Goal: Task Accomplishment & Management: Use online tool/utility

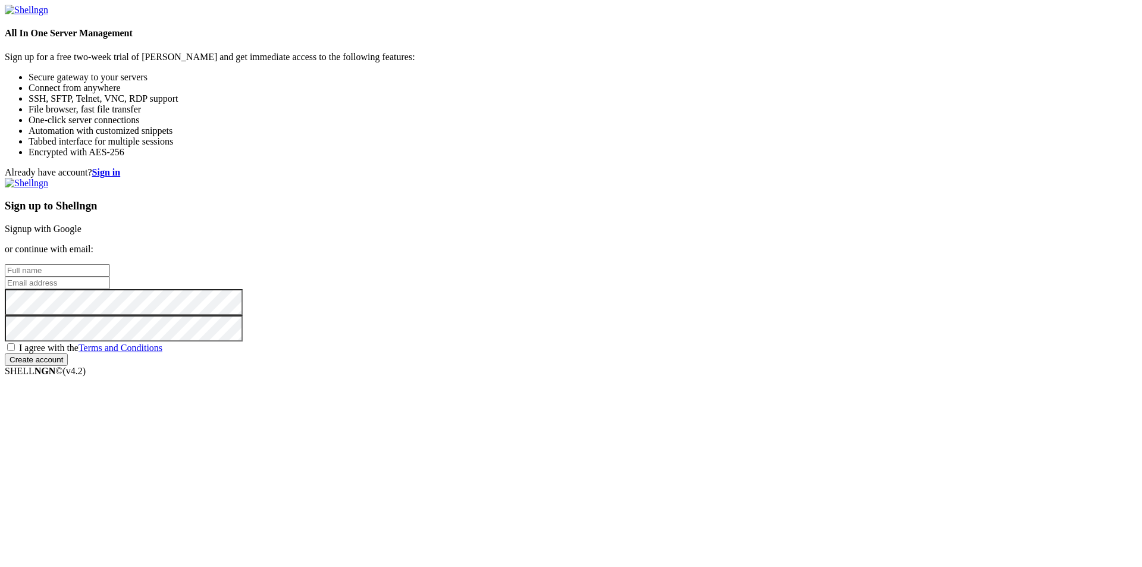
click at [81, 224] on link "Signup with Google" at bounding box center [43, 229] width 77 height 10
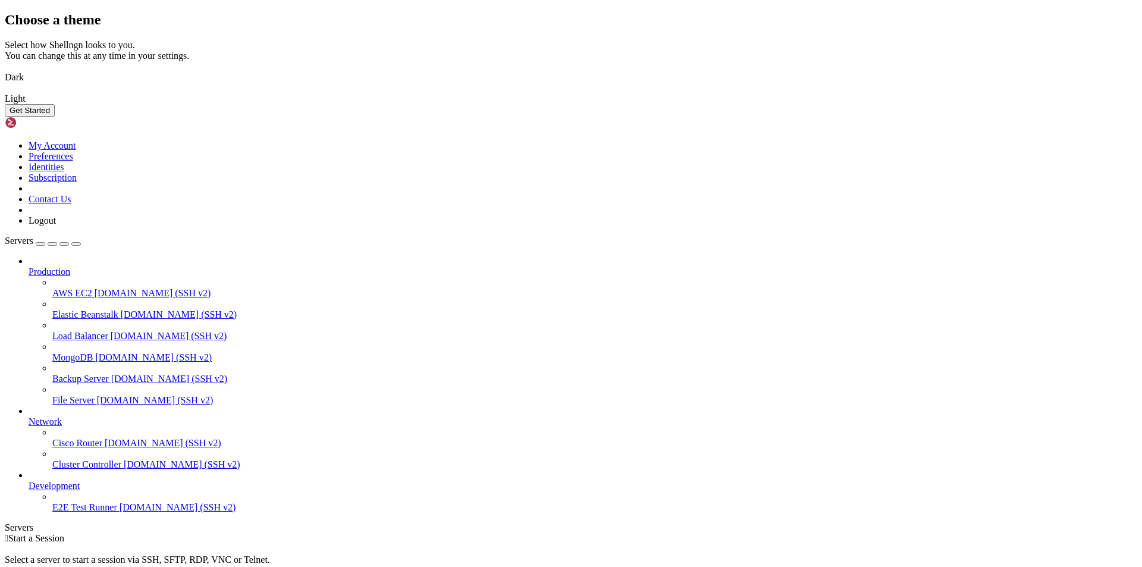
click at [55, 117] on button "Get Started" at bounding box center [30, 110] width 50 height 12
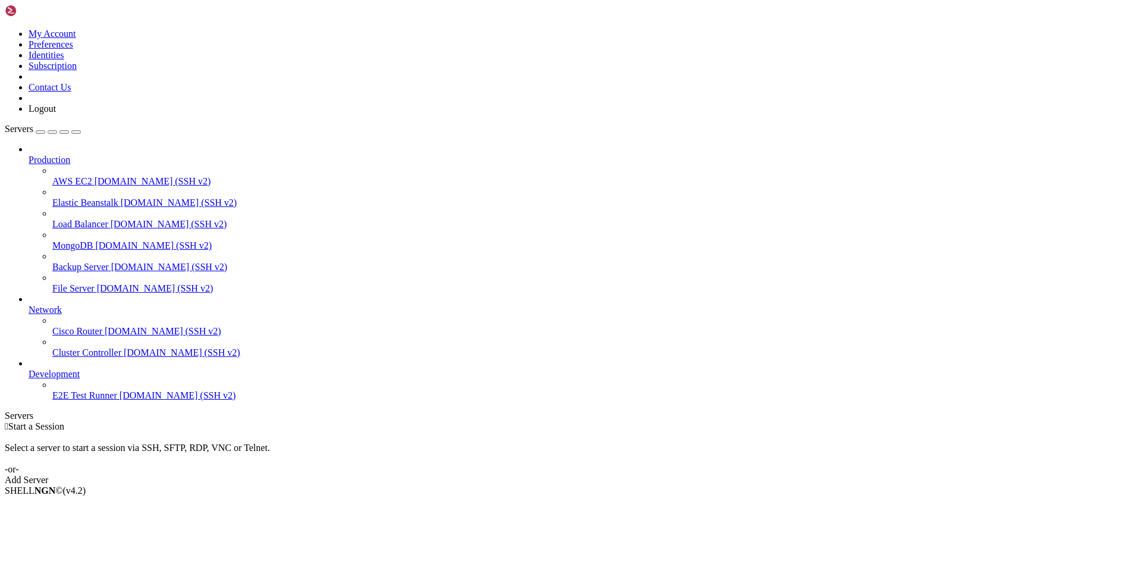
click at [634, 475] on div "Add Server" at bounding box center [571, 480] width 1132 height 11
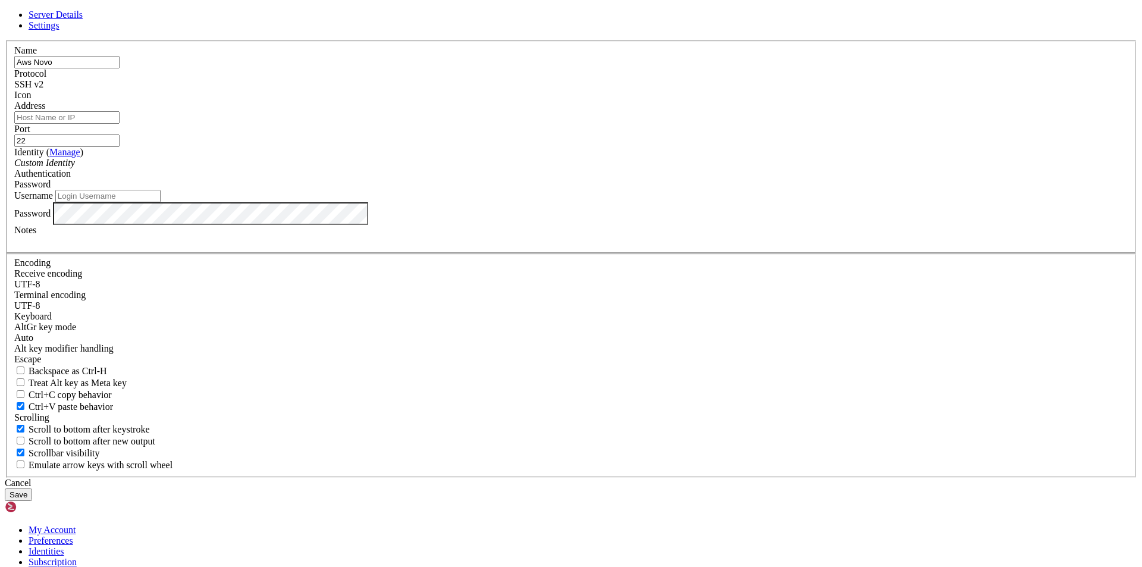
type input "Aws Novo"
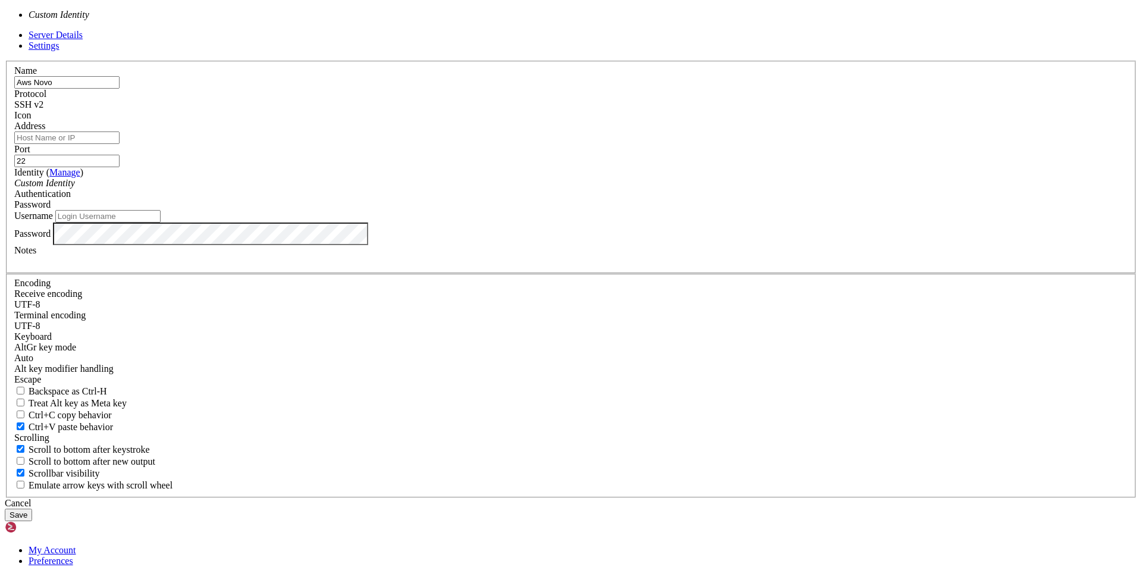
click at [499, 189] on div "Custom Identity" at bounding box center [570, 183] width 1113 height 11
click at [654, 210] on div "Password" at bounding box center [570, 204] width 1113 height 11
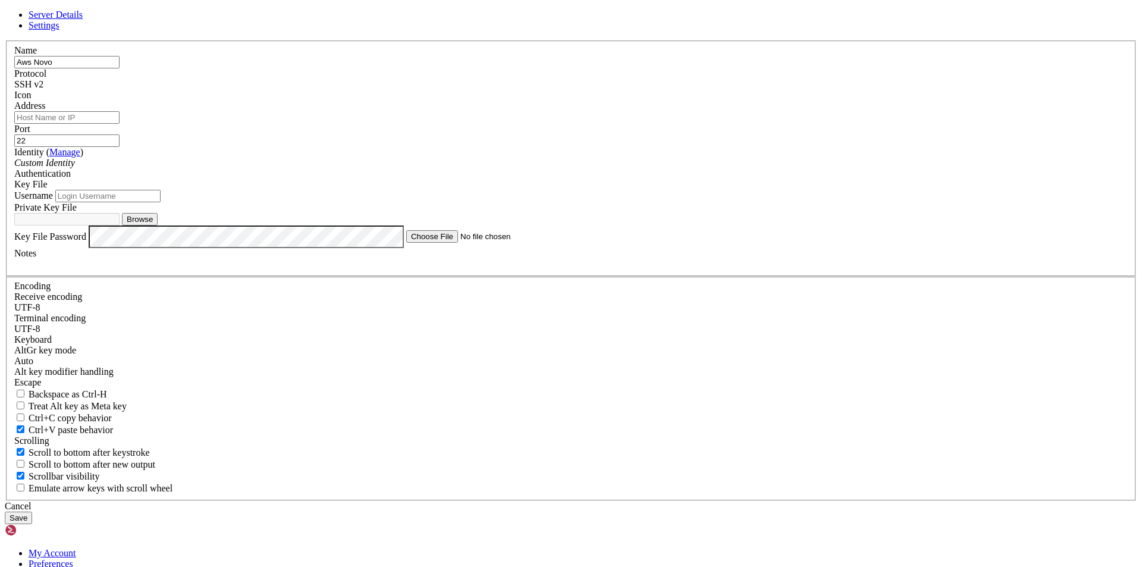
click at [158, 225] on button "Browse" at bounding box center [140, 219] width 36 height 12
type input "novomidias.pem"
click at [120, 124] on input "Address" at bounding box center [66, 117] width 105 height 12
paste input "[DOMAIN_NAME]"
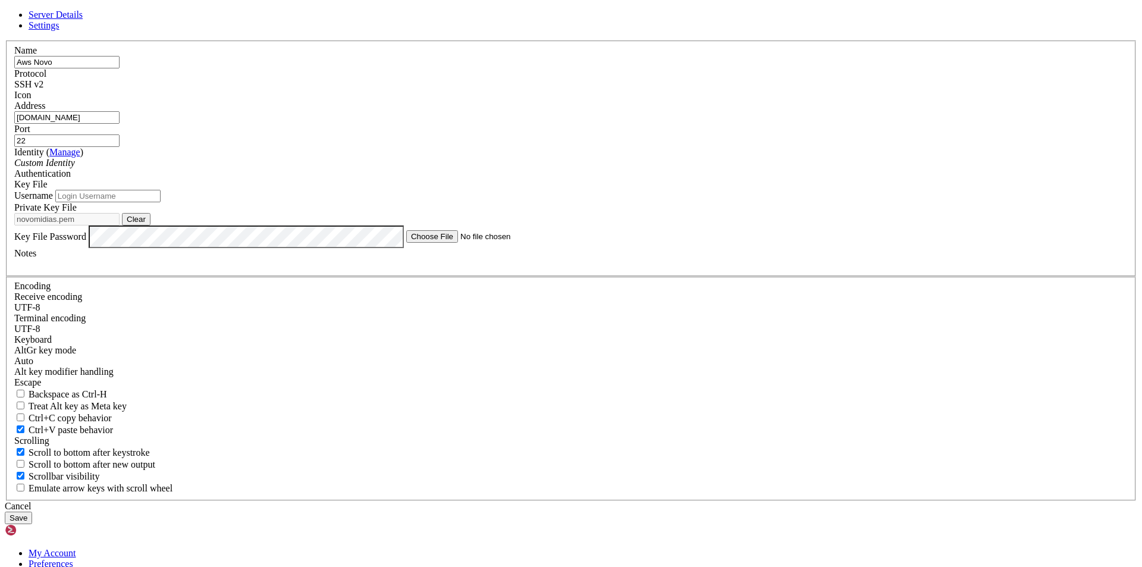
type input "[DOMAIN_NAME]"
click at [161, 202] on input "Username" at bounding box center [107, 196] width 105 height 12
type input "ubuntu"
click at [32, 511] on button "Save" at bounding box center [18, 517] width 27 height 12
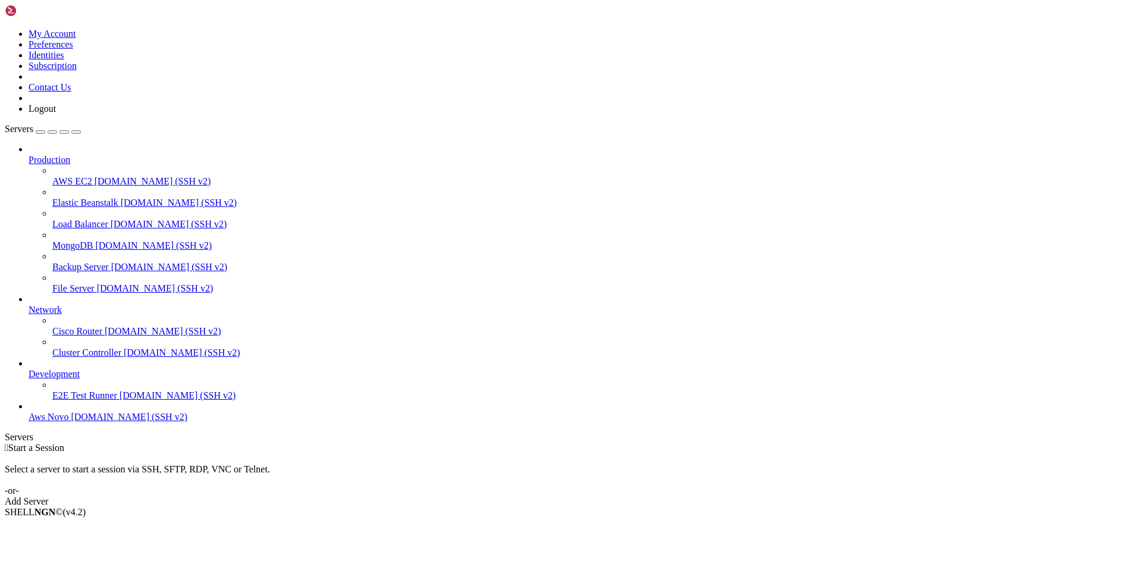
click at [71, 422] on span "[DOMAIN_NAME] (SSH v2)" at bounding box center [129, 417] width 117 height 10
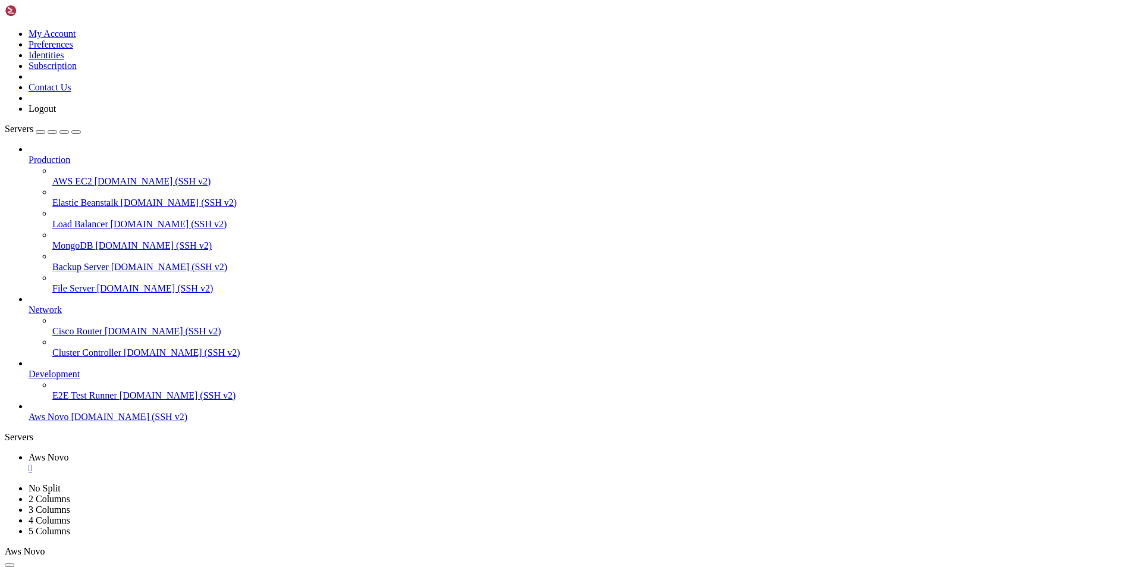
scroll to position [869, 0]
drag, startPoint x: 55, startPoint y: 1139, endPoint x: 189, endPoint y: 1138, distance: 133.2
copy x-row "bash [DOMAIN_NAME] --force"
